Goal: Communication & Community: Ask a question

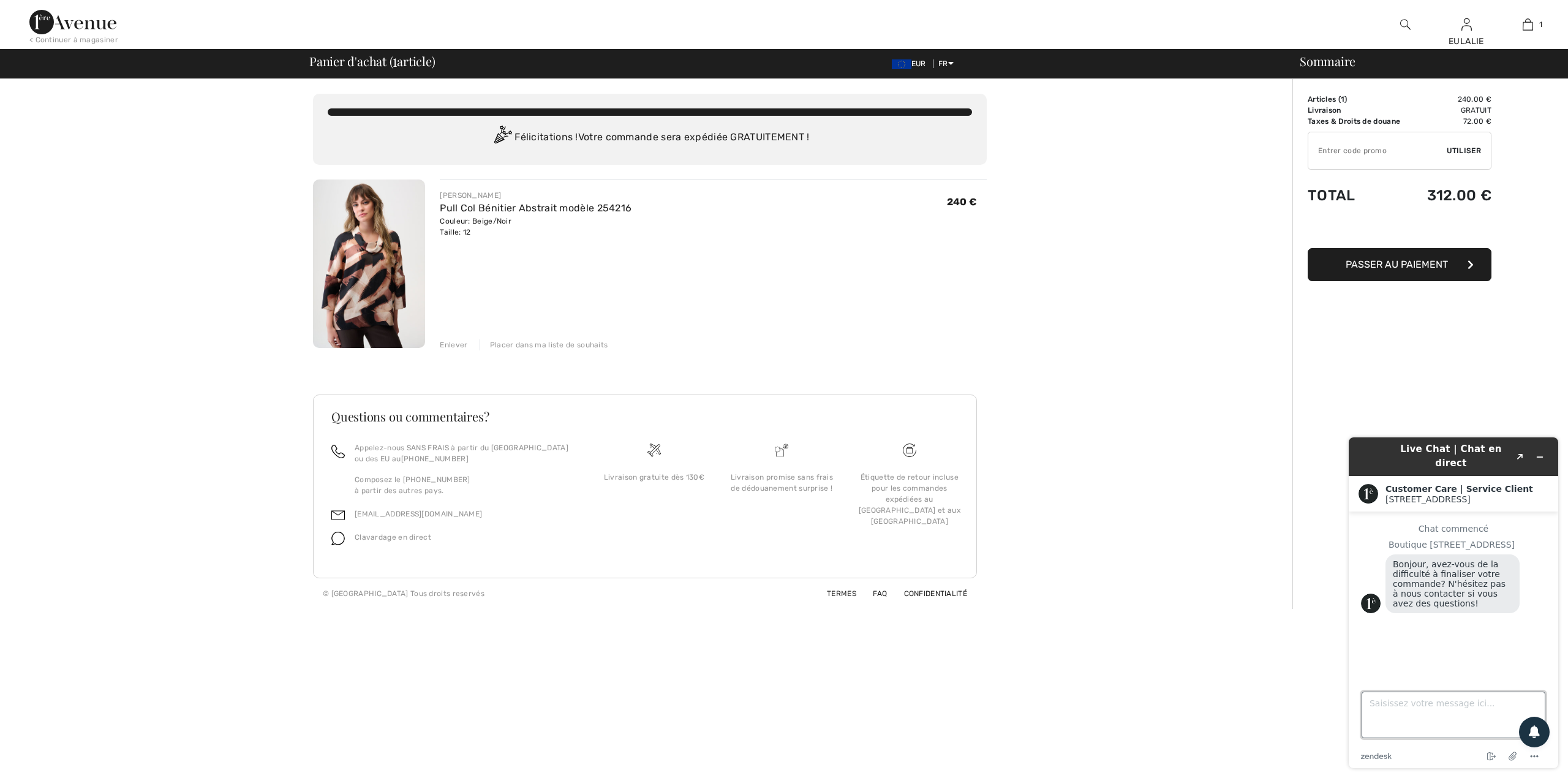
click at [1412, 701] on textarea "Saisissez votre message ici..." at bounding box center [1454, 715] width 184 height 47
type textarea "Bonjour,"
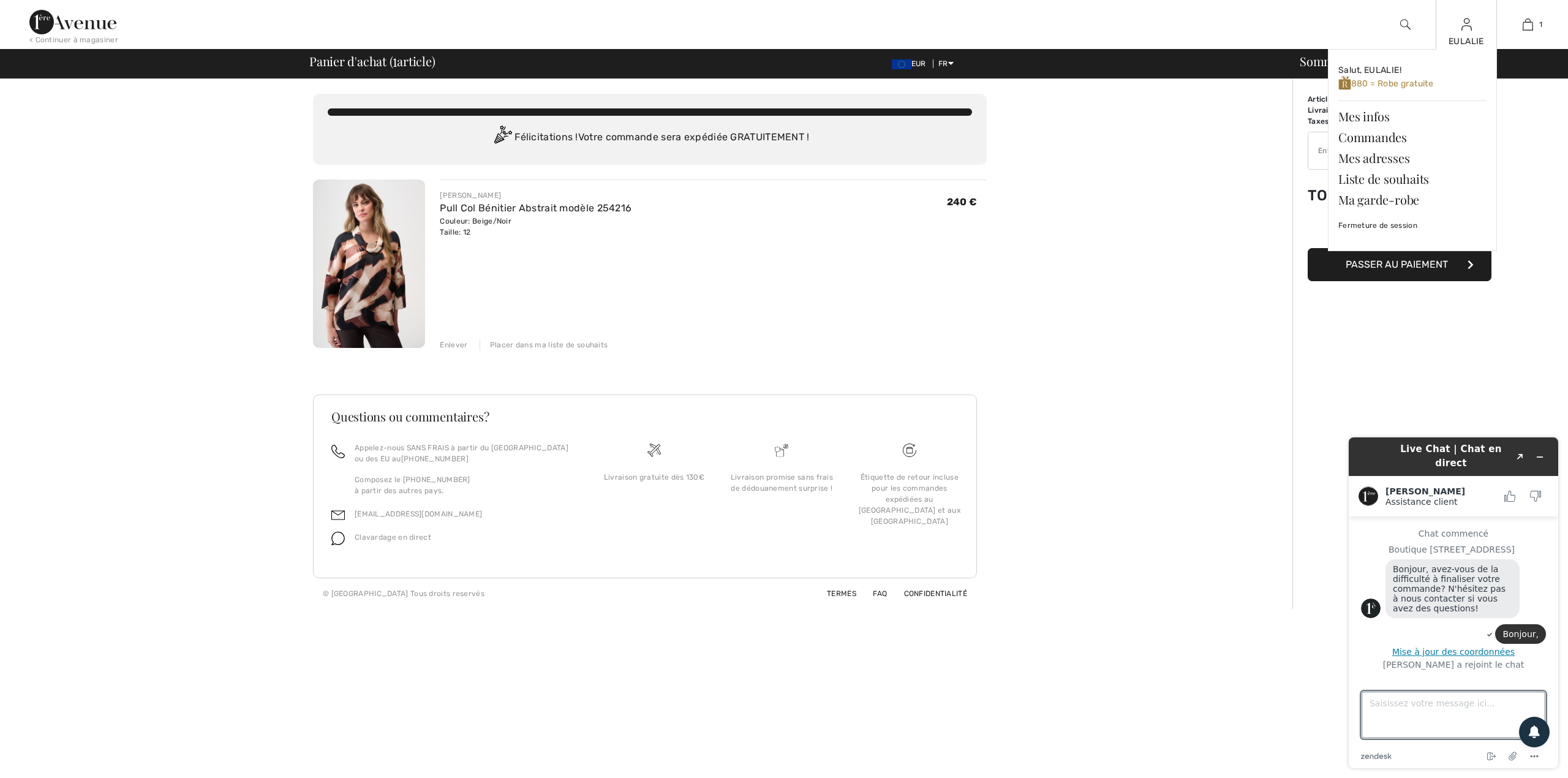
click at [1467, 33] on div "EULALIE Salut, EULALIE! 880 = Robe gratuite Mes infos Commandes Mes adresses Li…" at bounding box center [1467, 25] width 61 height 49
click at [1394, 134] on link "Commandes" at bounding box center [1412, 137] width 148 height 20
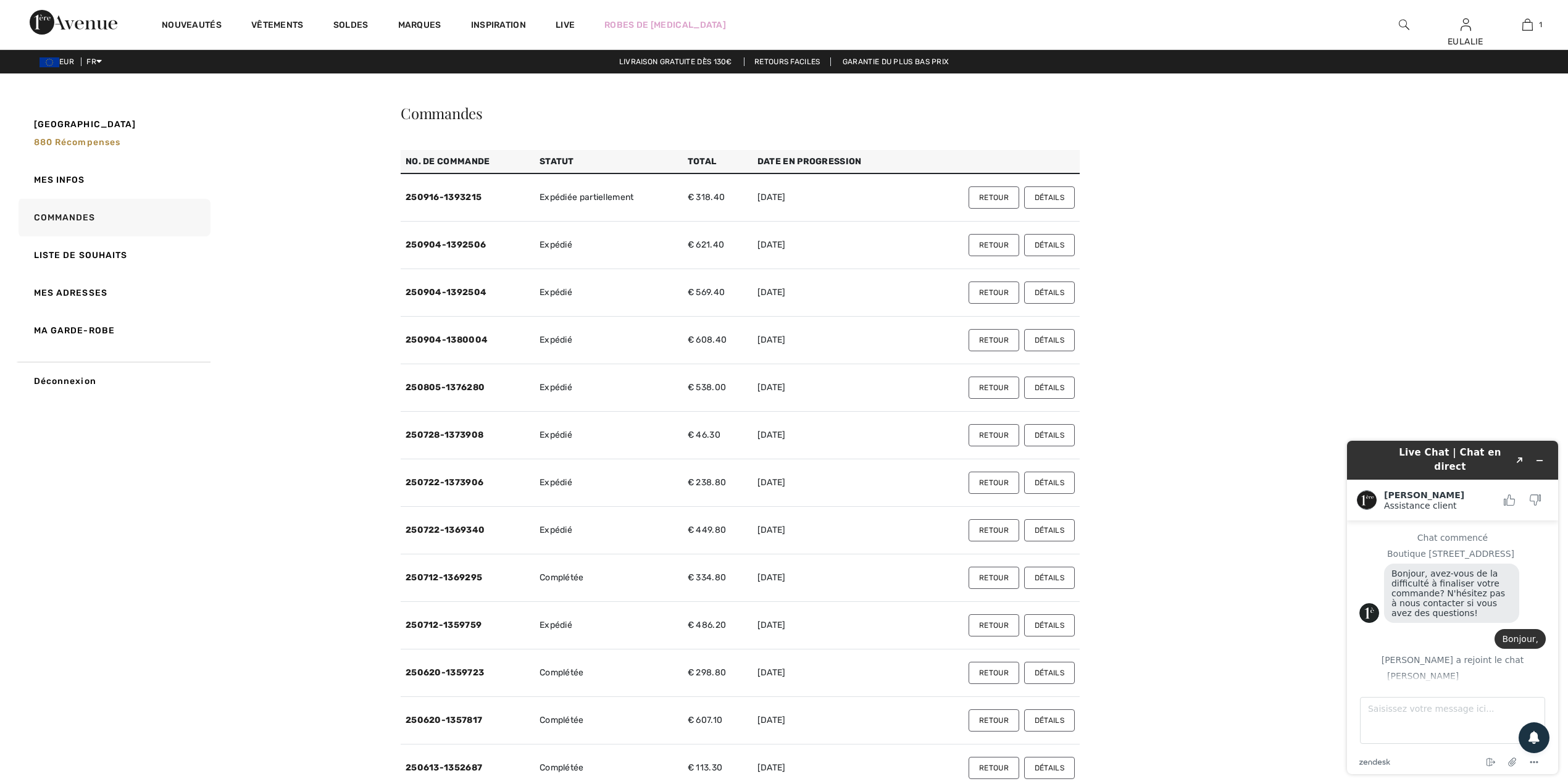
scroll to position [35, 0]
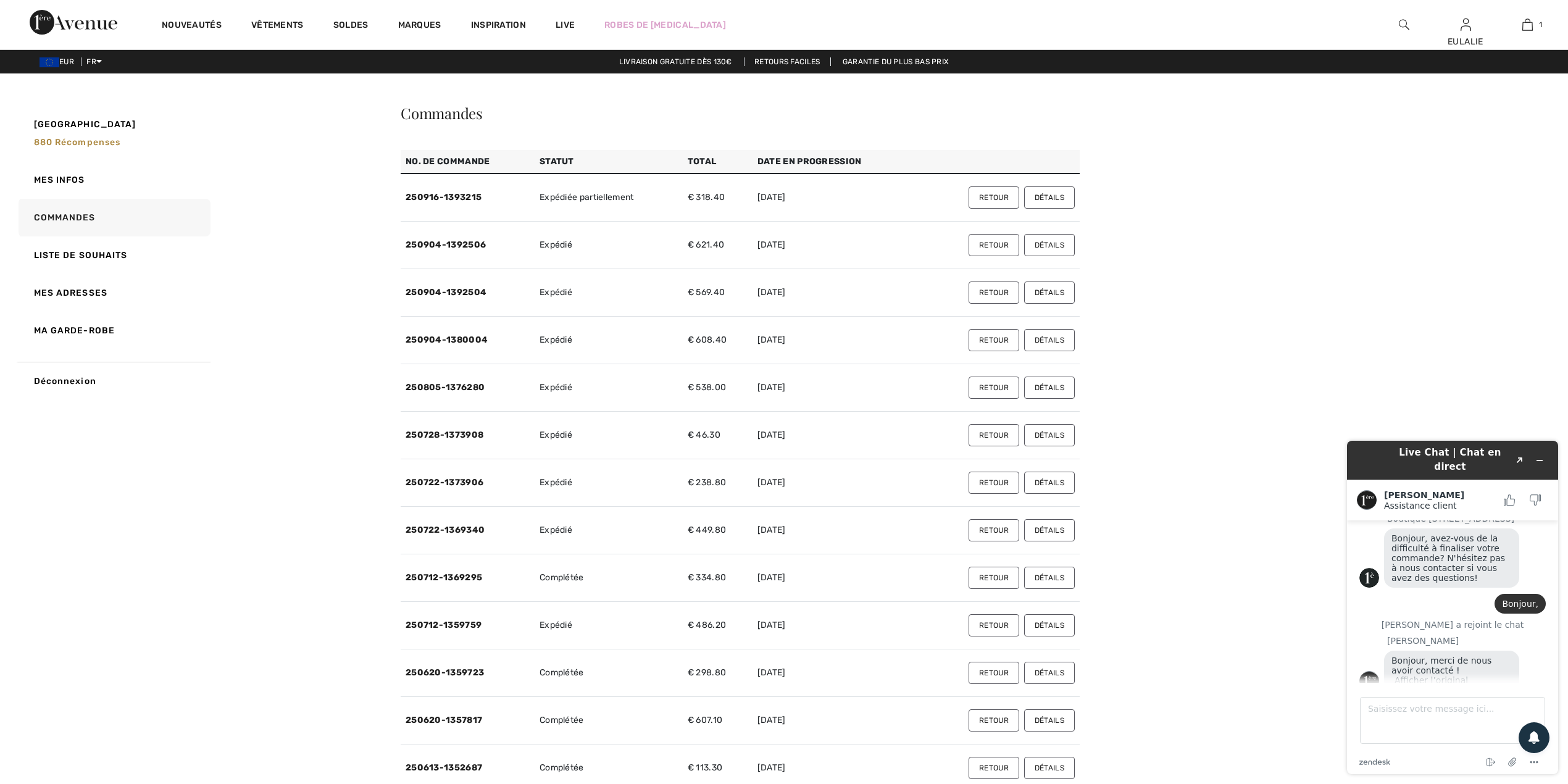
click at [1044, 197] on button "Détails" at bounding box center [1048, 197] width 51 height 22
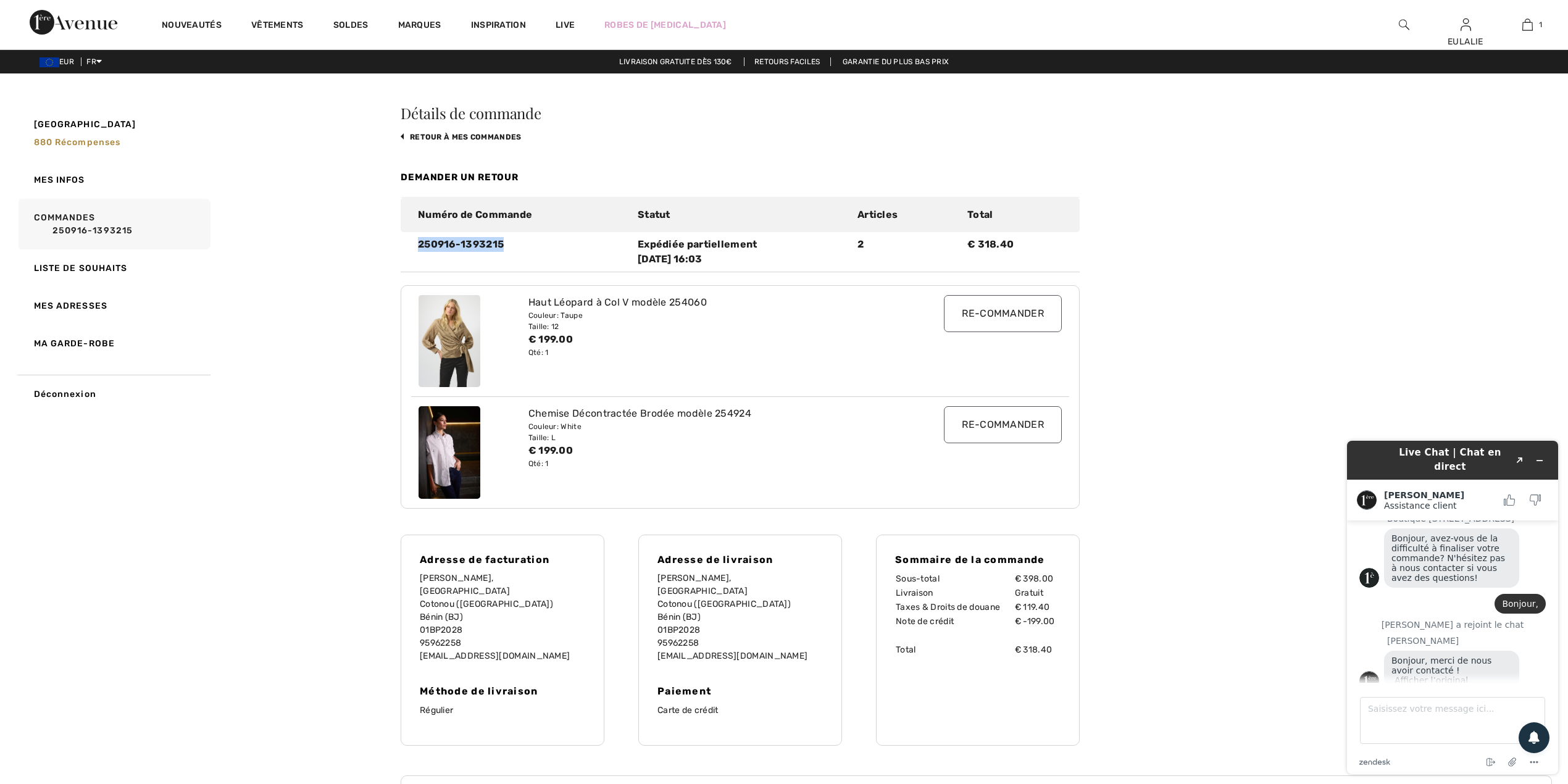
drag, startPoint x: 418, startPoint y: 243, endPoint x: 517, endPoint y: 247, distance: 99.1
click at [517, 247] on div "250916-1393215" at bounding box center [520, 251] width 219 height 30
copy div "250916-1393215"
click at [1408, 714] on textarea "Saisissez votre message ici..." at bounding box center [1452, 721] width 185 height 47
paste textarea "250916-1393215"
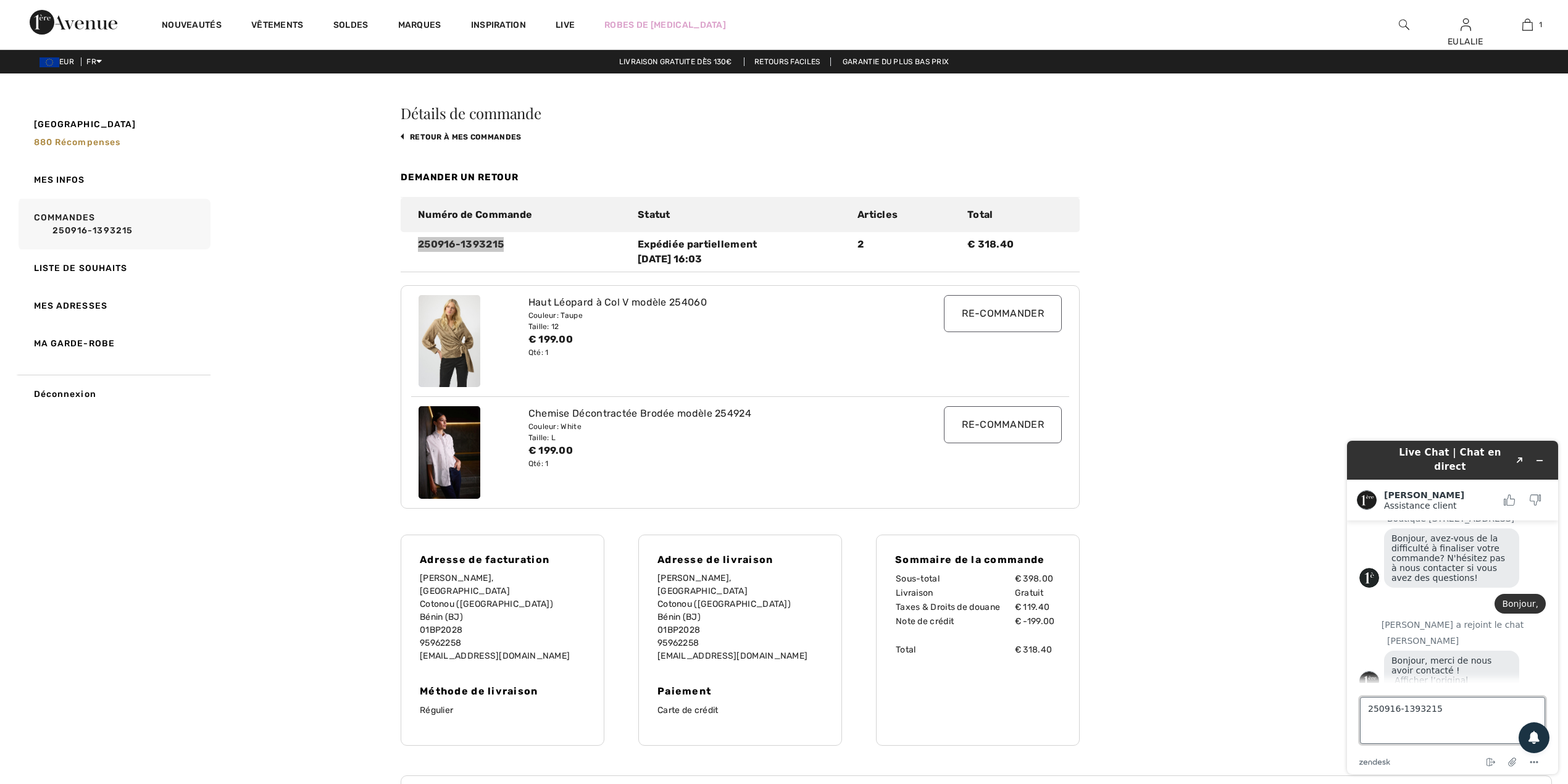
click at [1367, 713] on textarea "250916-1393215" at bounding box center [1452, 721] width 185 height 47
type textarea "Pourriez vous me dire quel article a été expédié sur cette commande s'il vous p…"
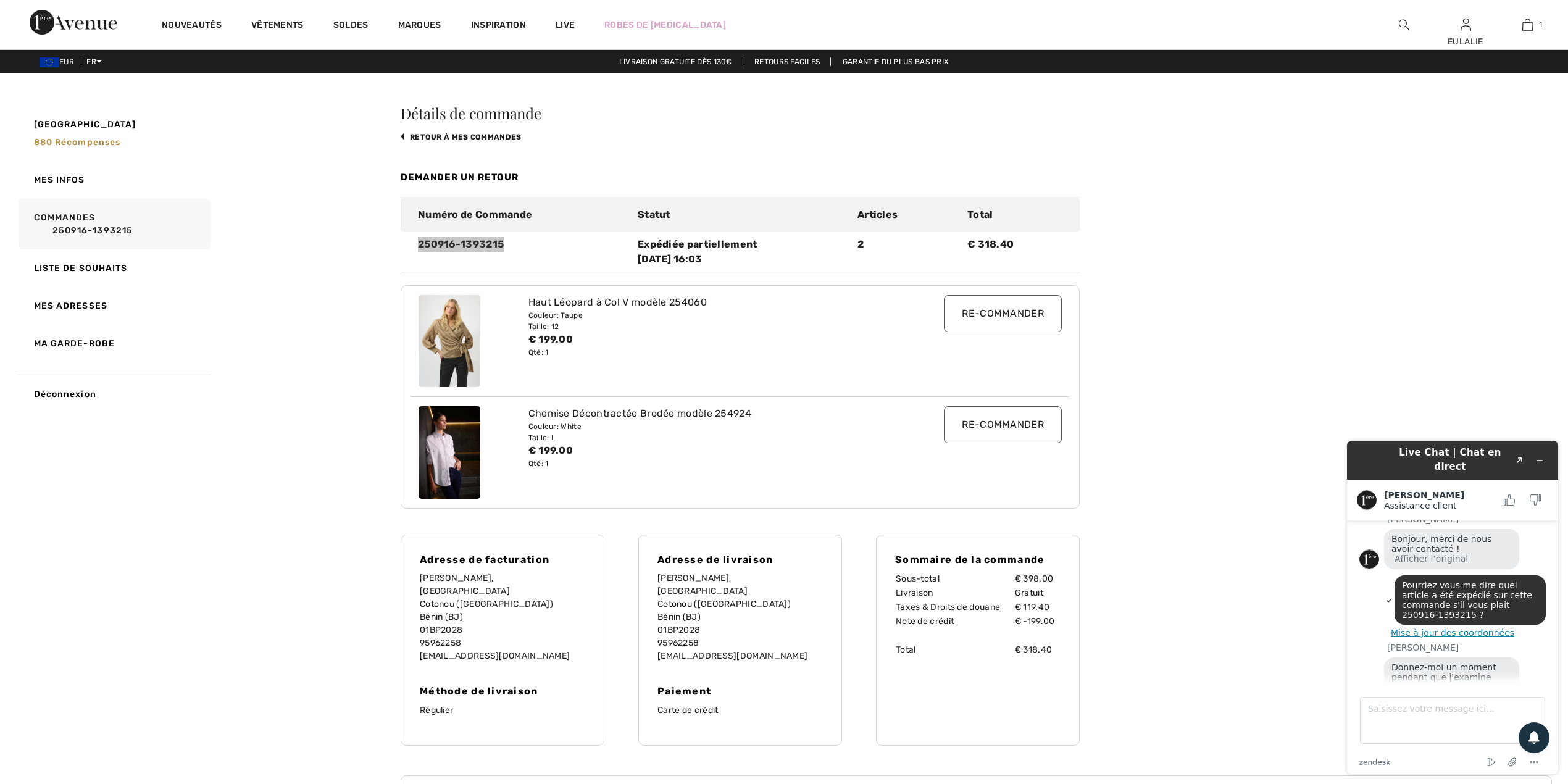
scroll to position [201, 0]
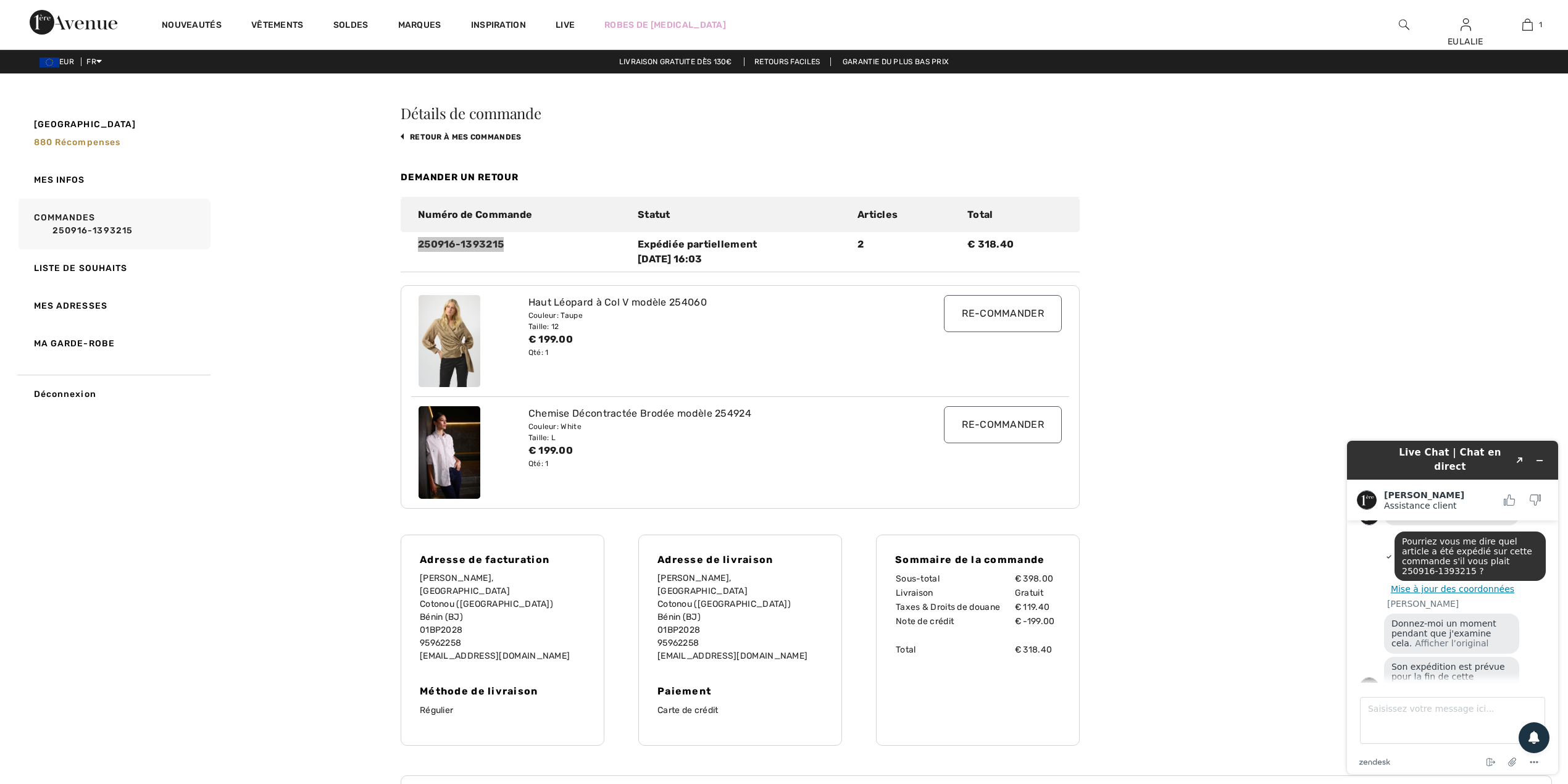
click at [1539, 688] on footer "Saisissez votre message ici... zendesk .cls-1{fill:#03363d;} Mettre fin au chat…" at bounding box center [1452, 728] width 211 height 92
click at [1430, 715] on textarea "Saisissez votre message ici..." at bounding box center [1452, 721] width 185 height 47
type textarea "Le statut de la commande affiche une expédition partielle."
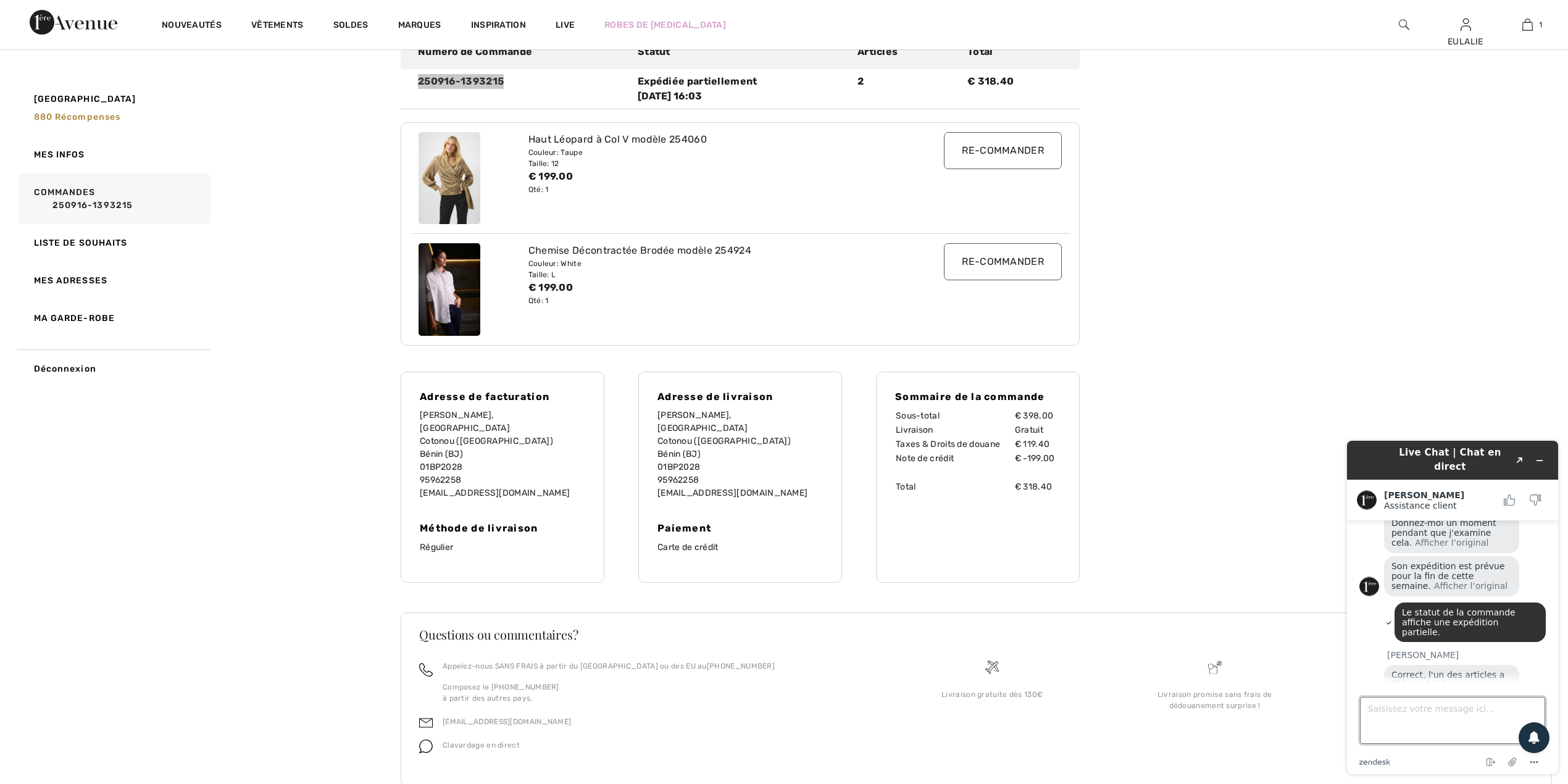
scroll to position [165, 0]
drag, startPoint x: 1368, startPoint y: 705, endPoint x: 1431, endPoint y: 778, distance: 96.4
click at [1367, 706] on textarea "Saisissez votre message ici..." at bounding box center [1452, 721] width 185 height 47
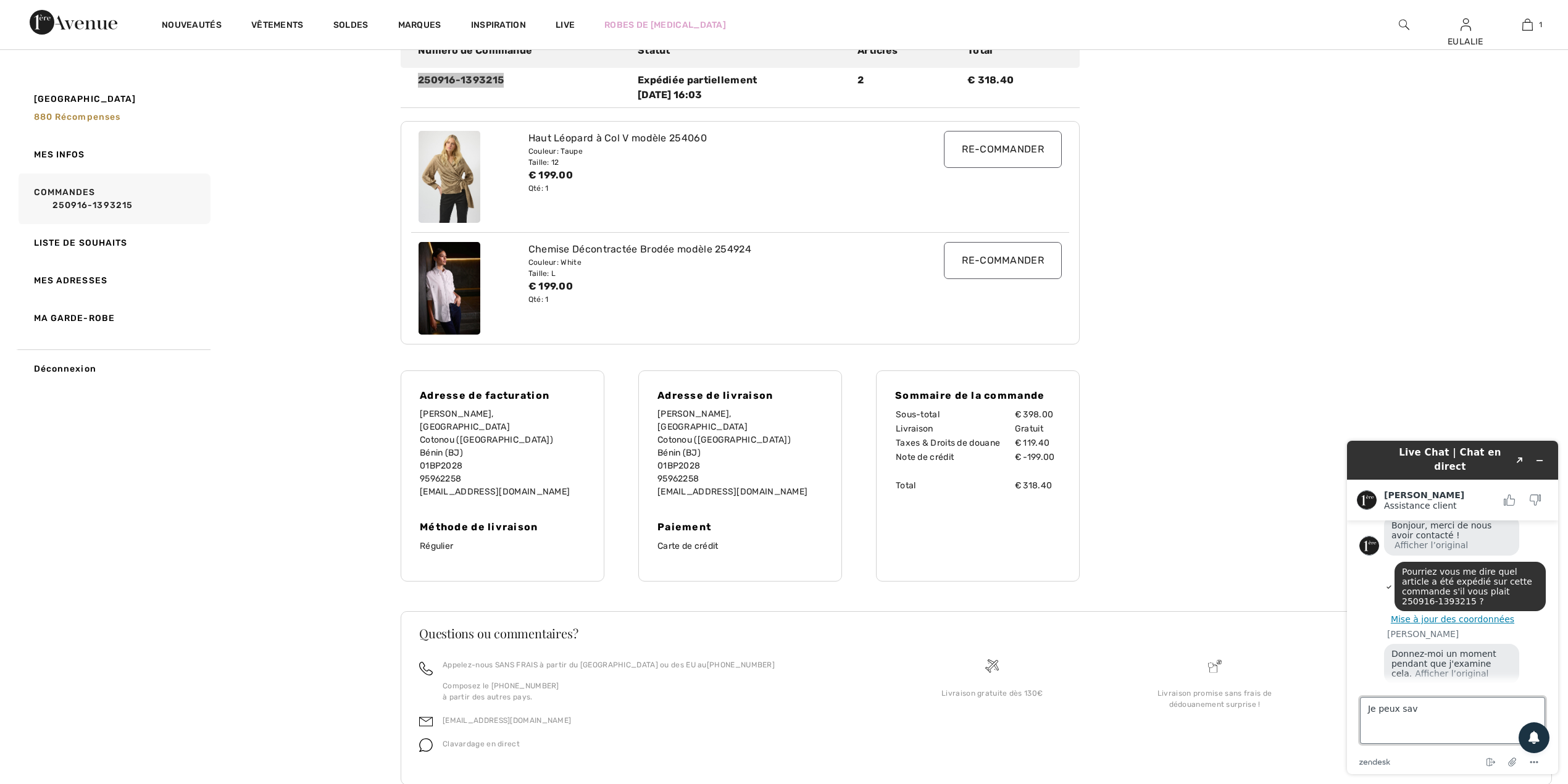
scroll to position [335, 0]
type textarea "Je peux savoir lequel article a été expédié ?"
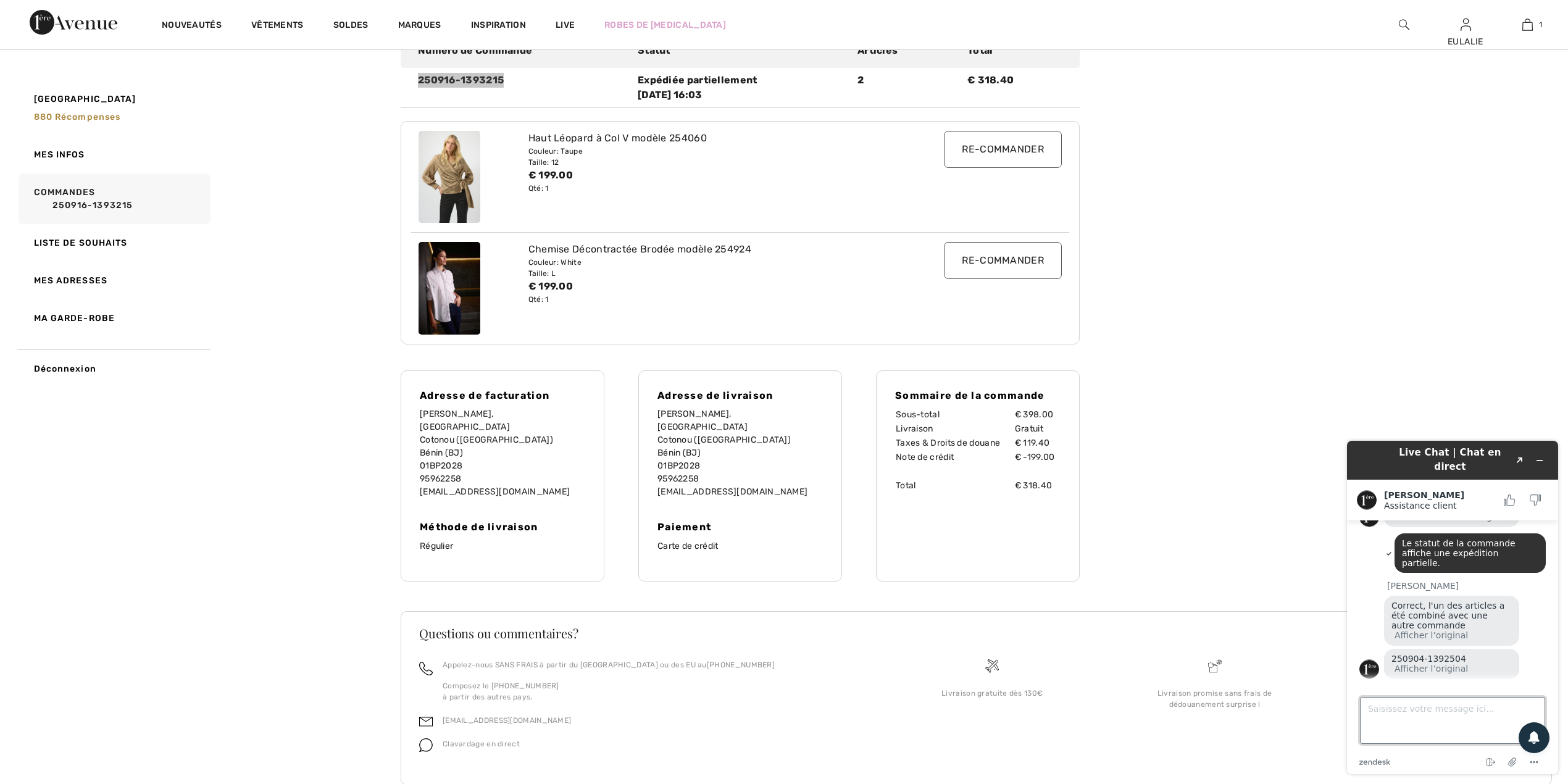
scroll to position [371, 0]
type textarea "J"
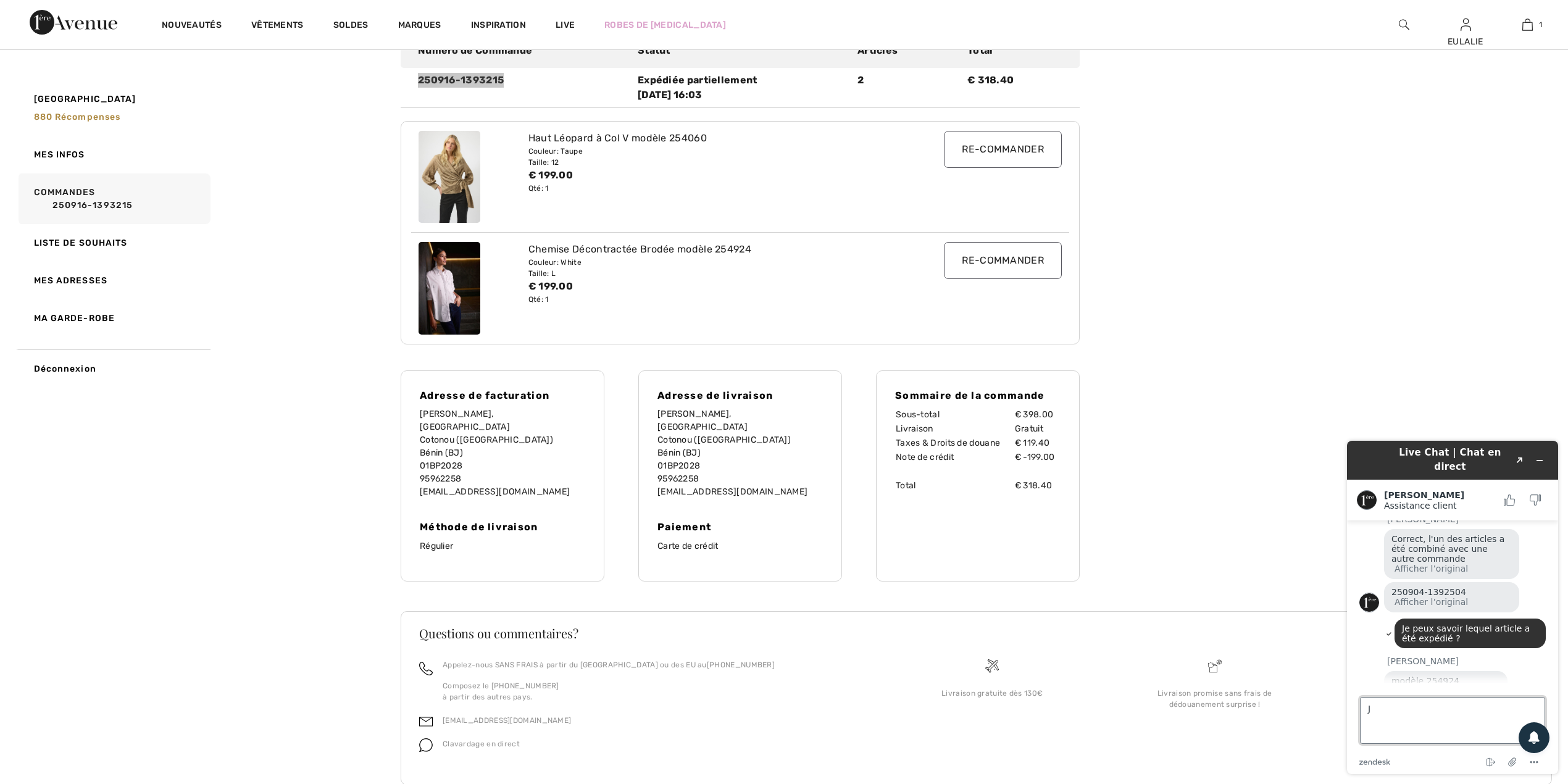
scroll to position [436, 0]
type textarea "J"
type textarea "OK. Je souhaite changer la taille de l'article 254060."
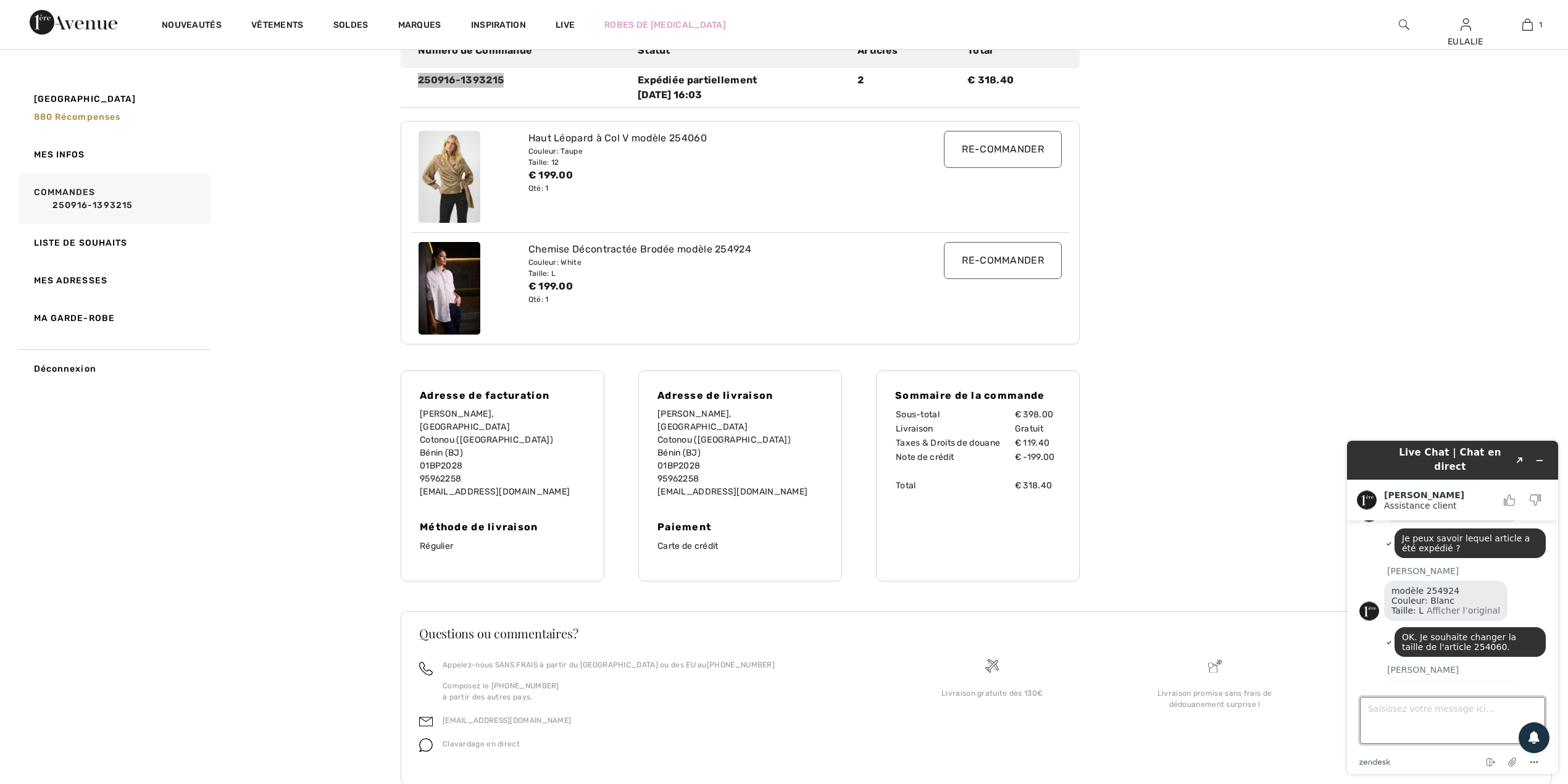
scroll to position [526, 0]
type textarea "Ou bien vous pensez que le style est large ?"
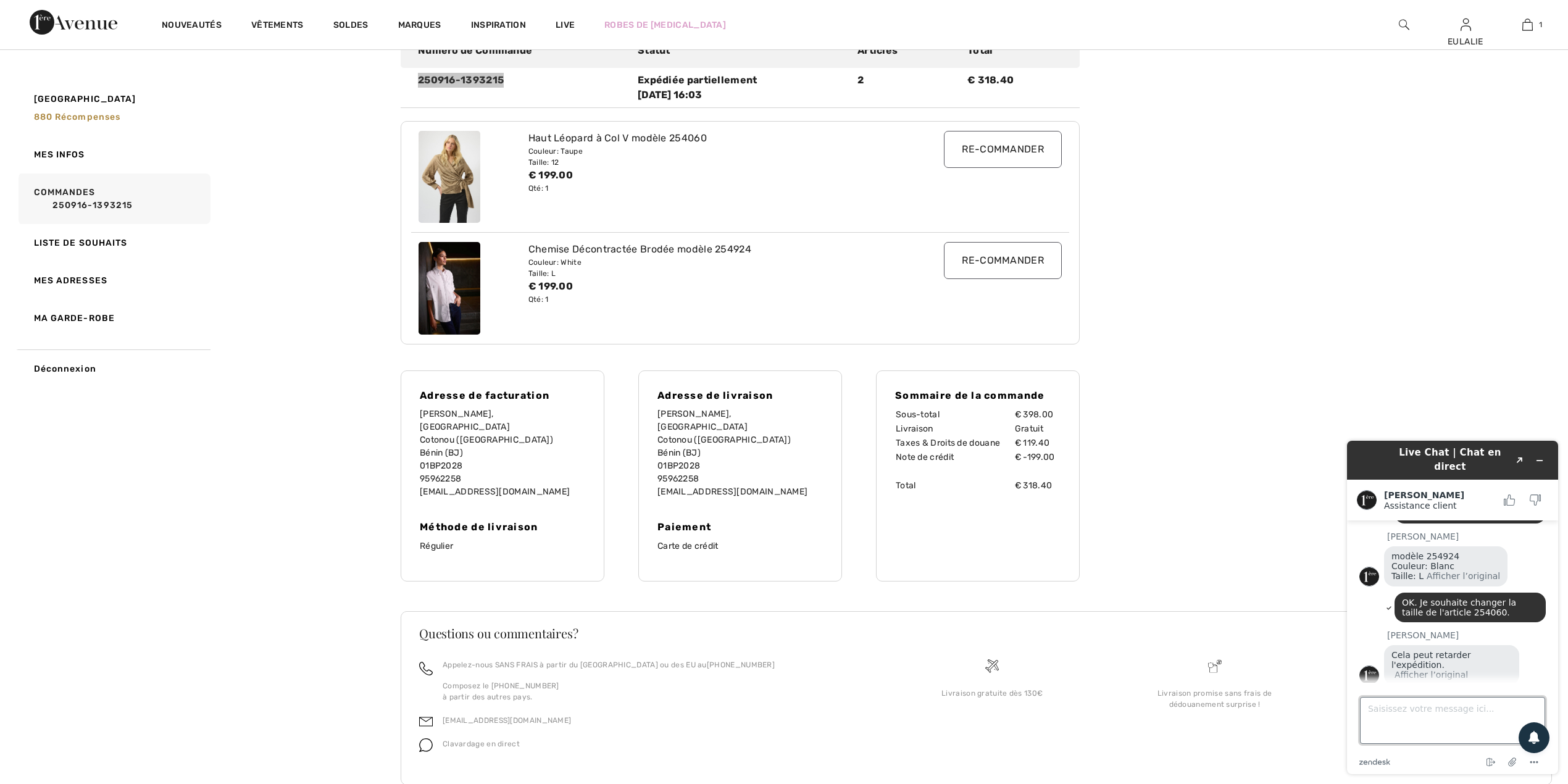
scroll to position [617, 0]
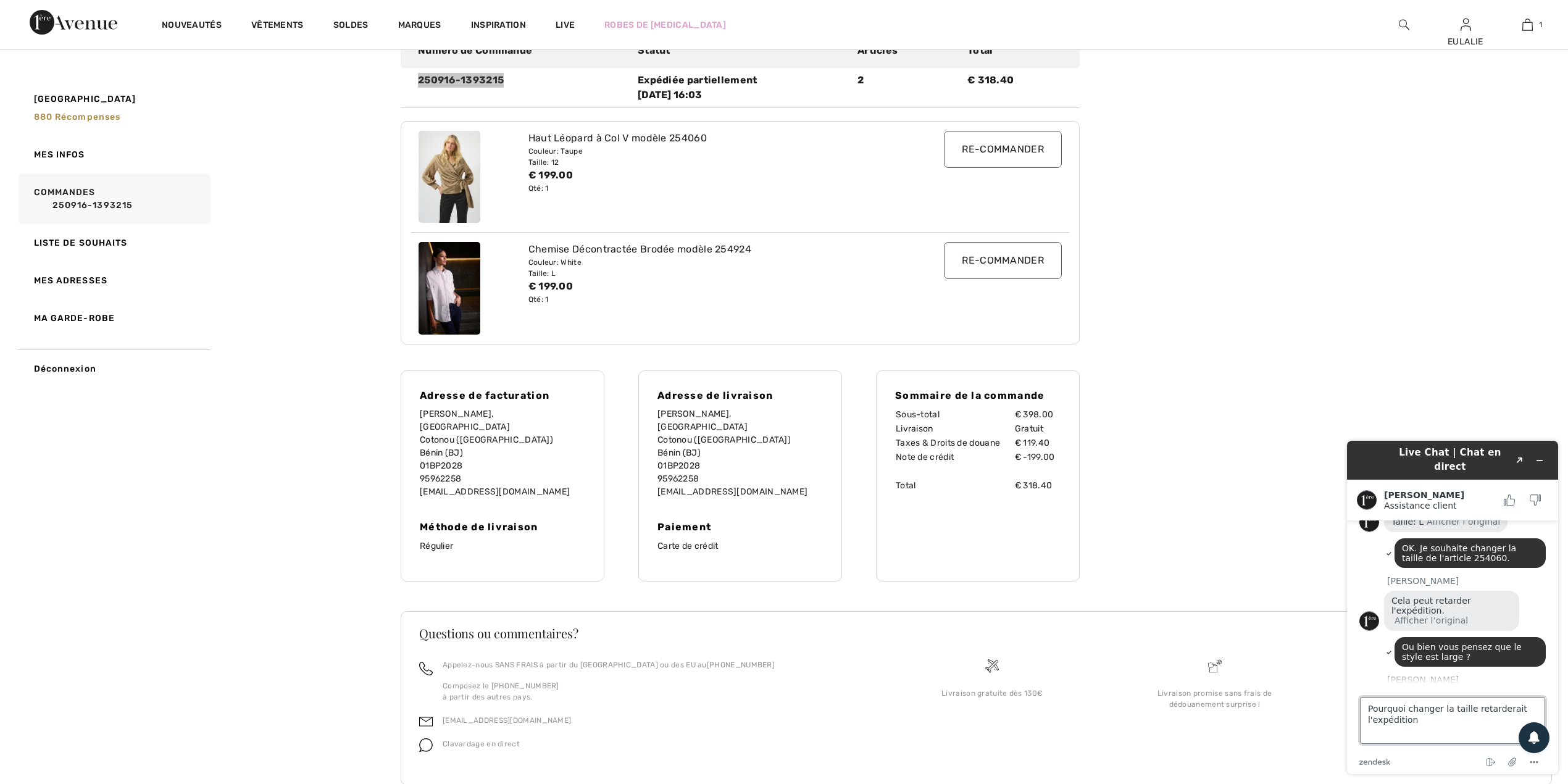
type textarea "Pourquoi changer la taille retarderait l'expédition ?"
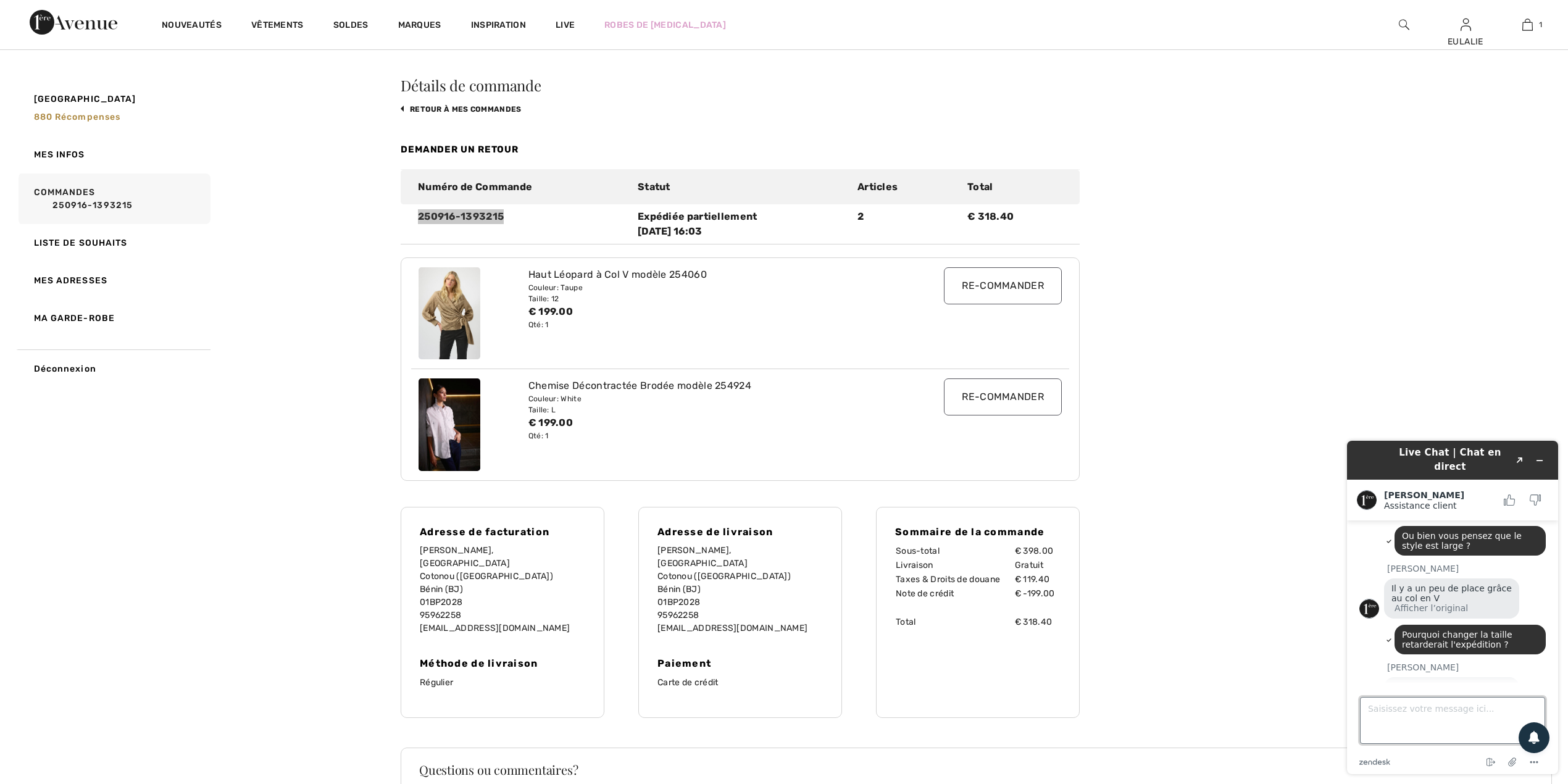
scroll to position [0, 0]
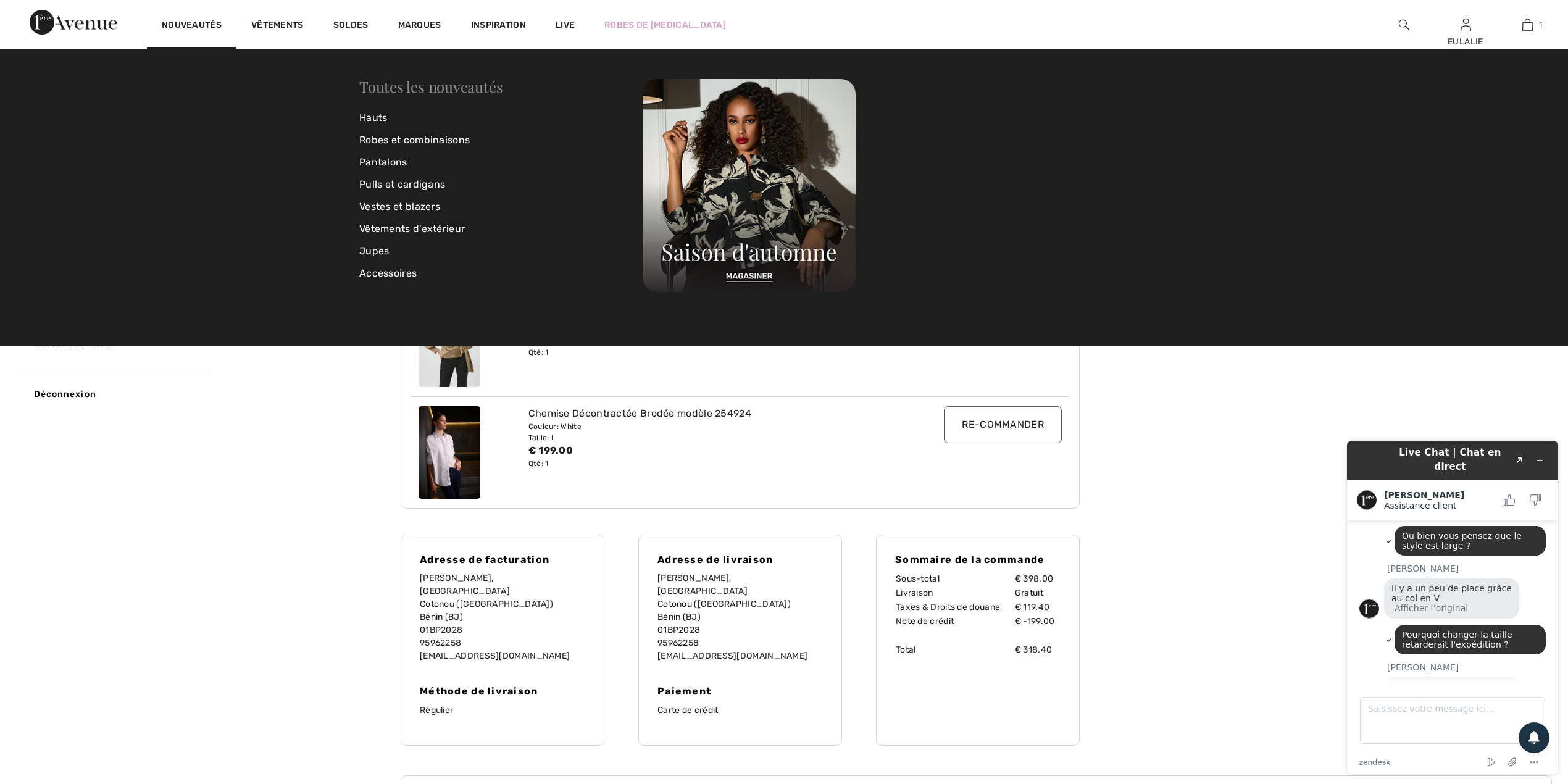
click at [409, 79] on link "Toutes les nouveautés" at bounding box center [430, 86] width 143 height 20
